Goal: Task Accomplishment & Management: Use online tool/utility

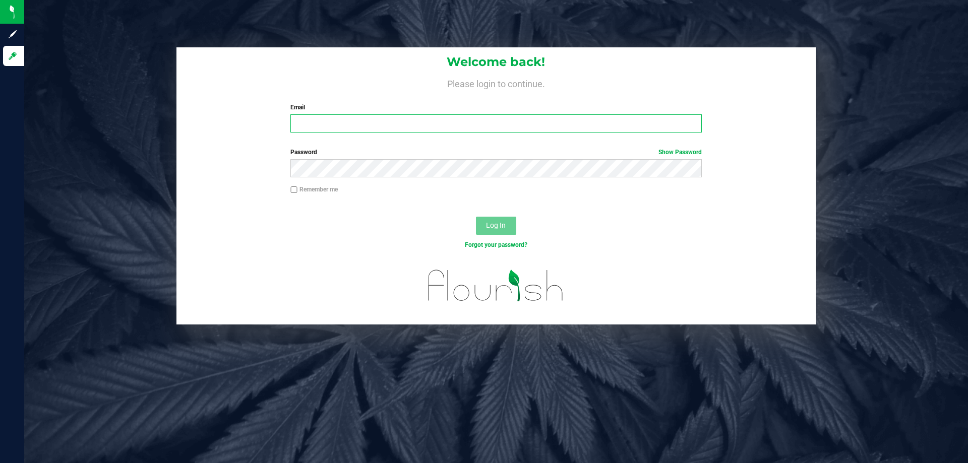
click at [300, 119] on input "Email" at bounding box center [495, 123] width 411 height 18
type input "[EMAIL_ADDRESS][DOMAIN_NAME]"
click at [476, 217] on button "Log In" at bounding box center [496, 226] width 40 height 18
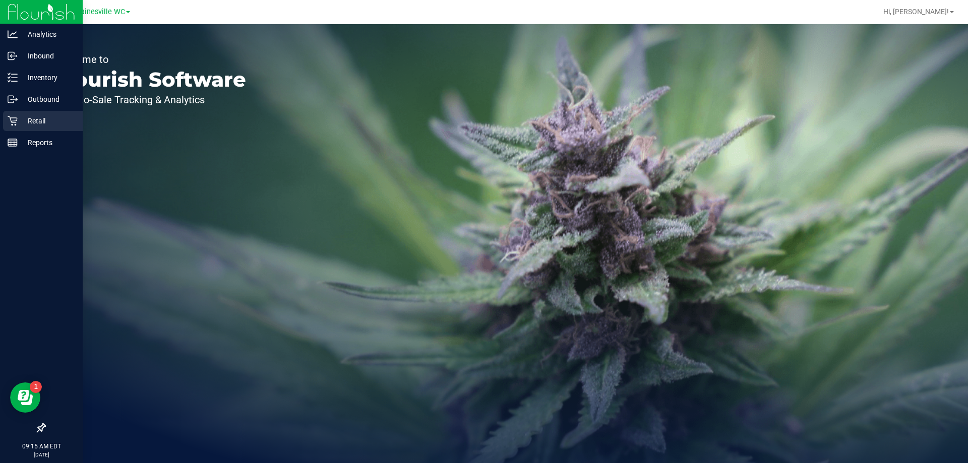
click at [16, 121] on icon at bounding box center [13, 121] width 10 height 10
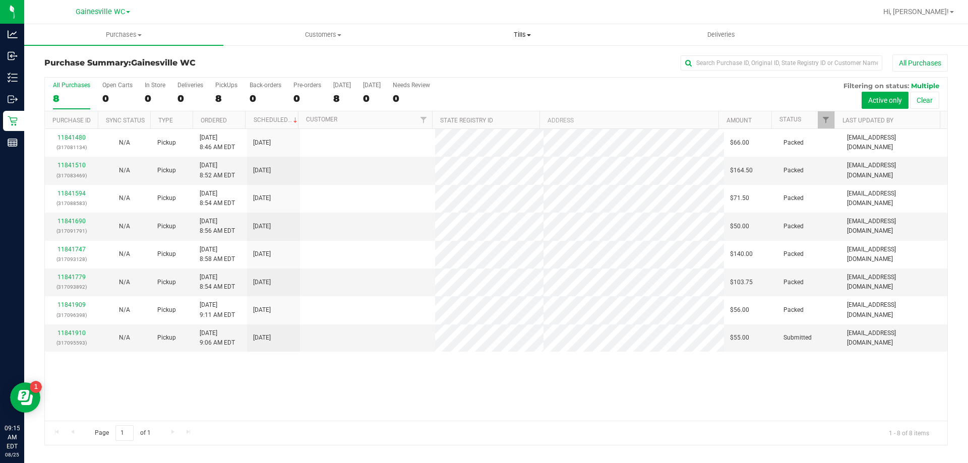
click at [525, 34] on span "Tills" at bounding box center [522, 34] width 198 height 9
click at [503, 63] on li "Manage tills" at bounding box center [521, 61] width 199 height 12
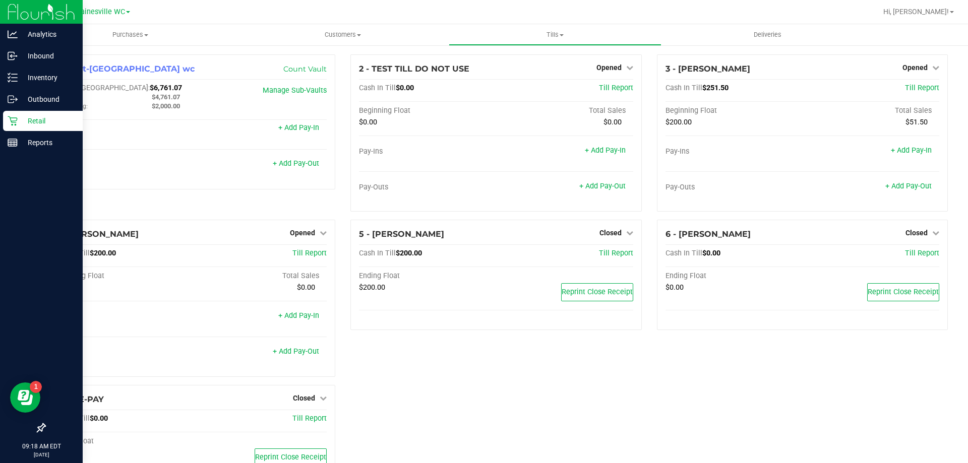
click at [38, 121] on p "Retail" at bounding box center [48, 121] width 60 height 12
